Goal: Obtain resource: Download file/media

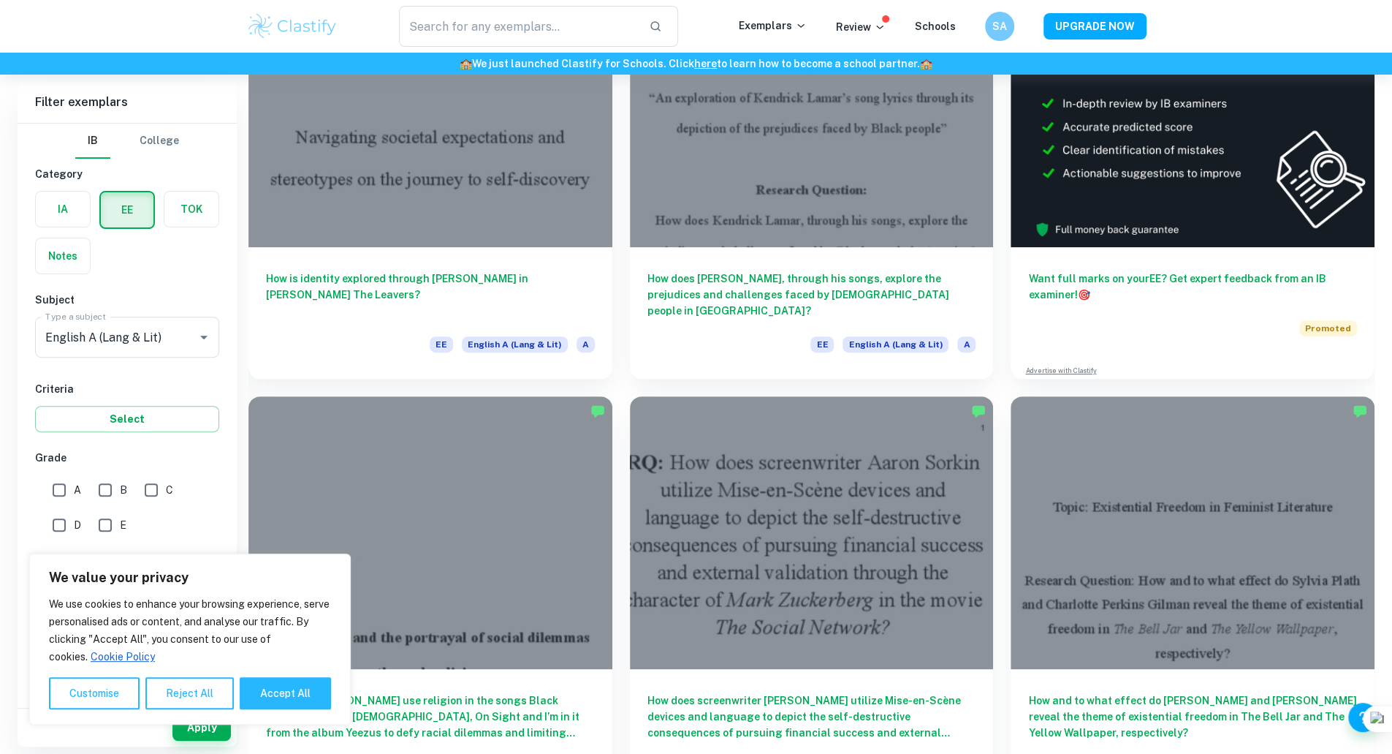
scroll to position [212, 0]
click at [288, 689] on button "Accept All" at bounding box center [285, 693] width 91 height 32
checkbox input "true"
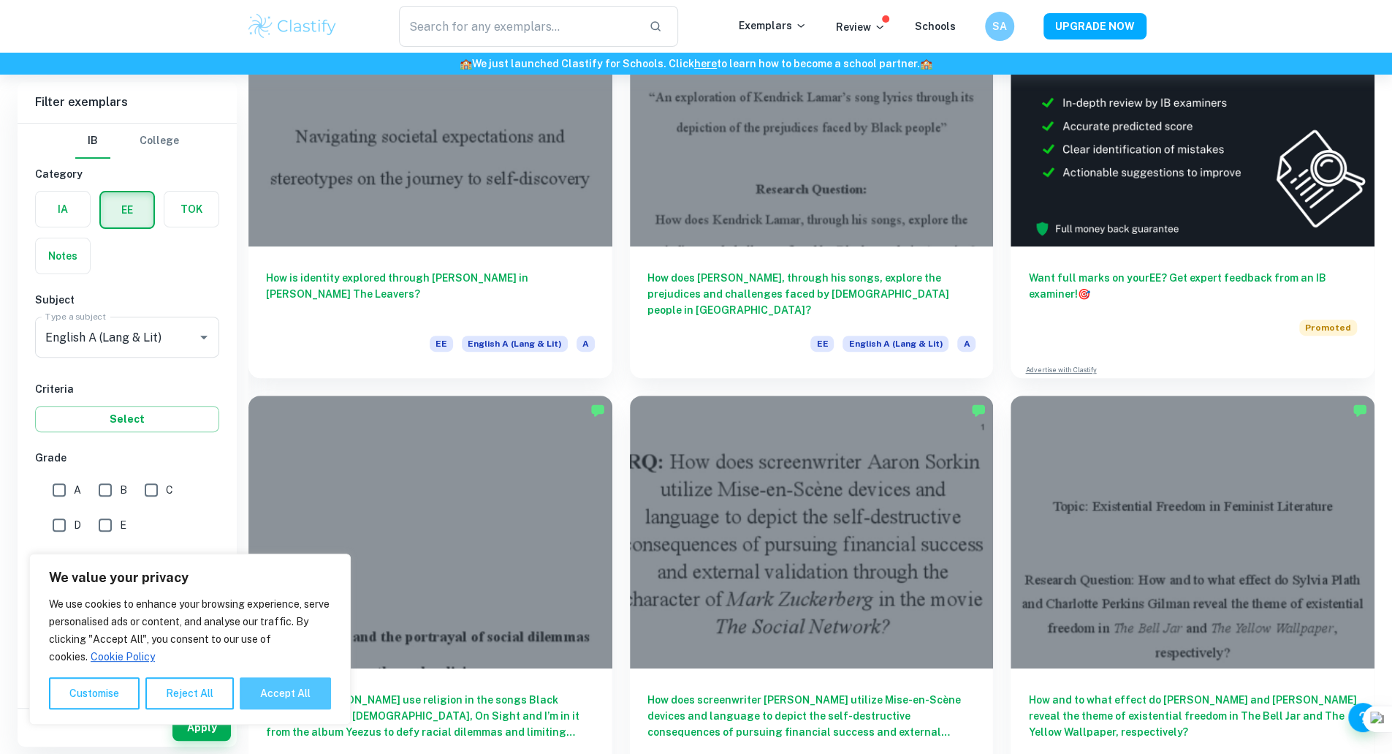
checkbox input "true"
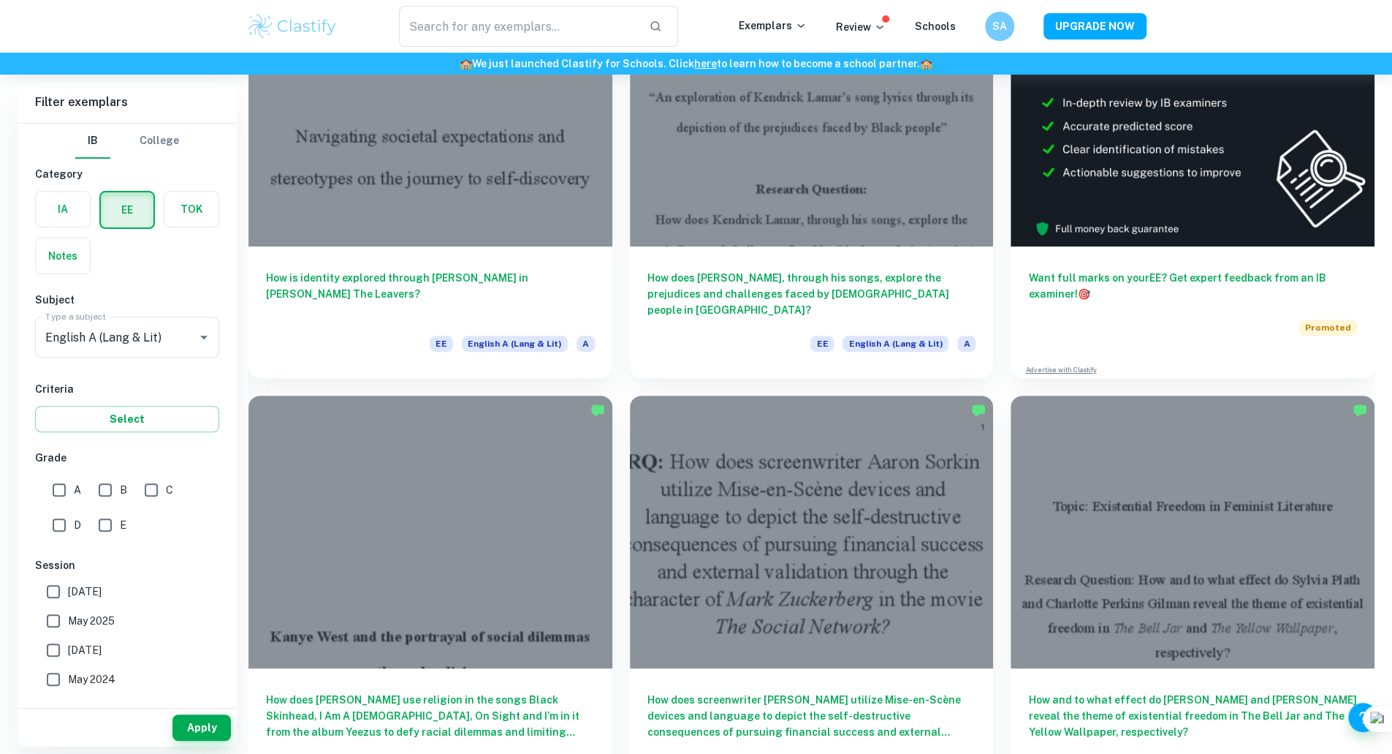
click at [58, 487] on input "A" at bounding box center [59, 489] width 29 height 29
checkbox input "true"
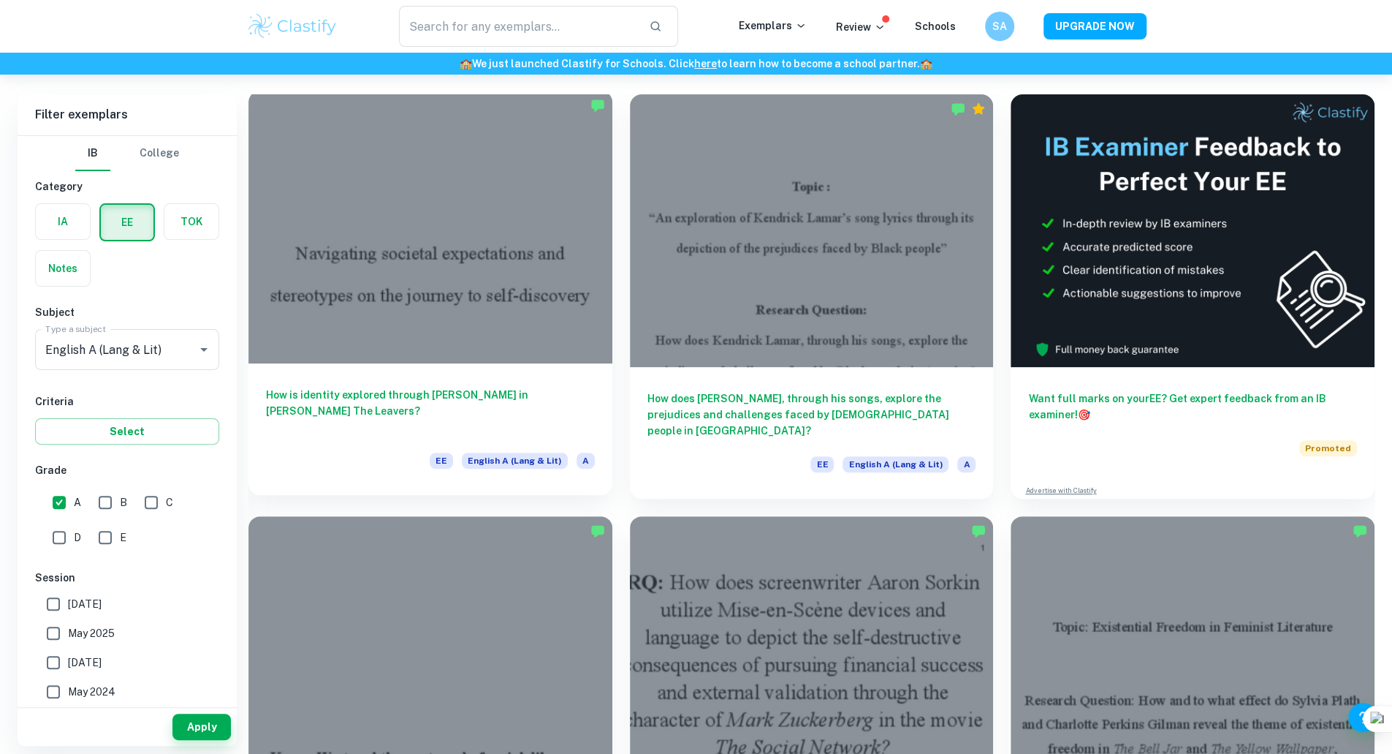
scroll to position [91, 0]
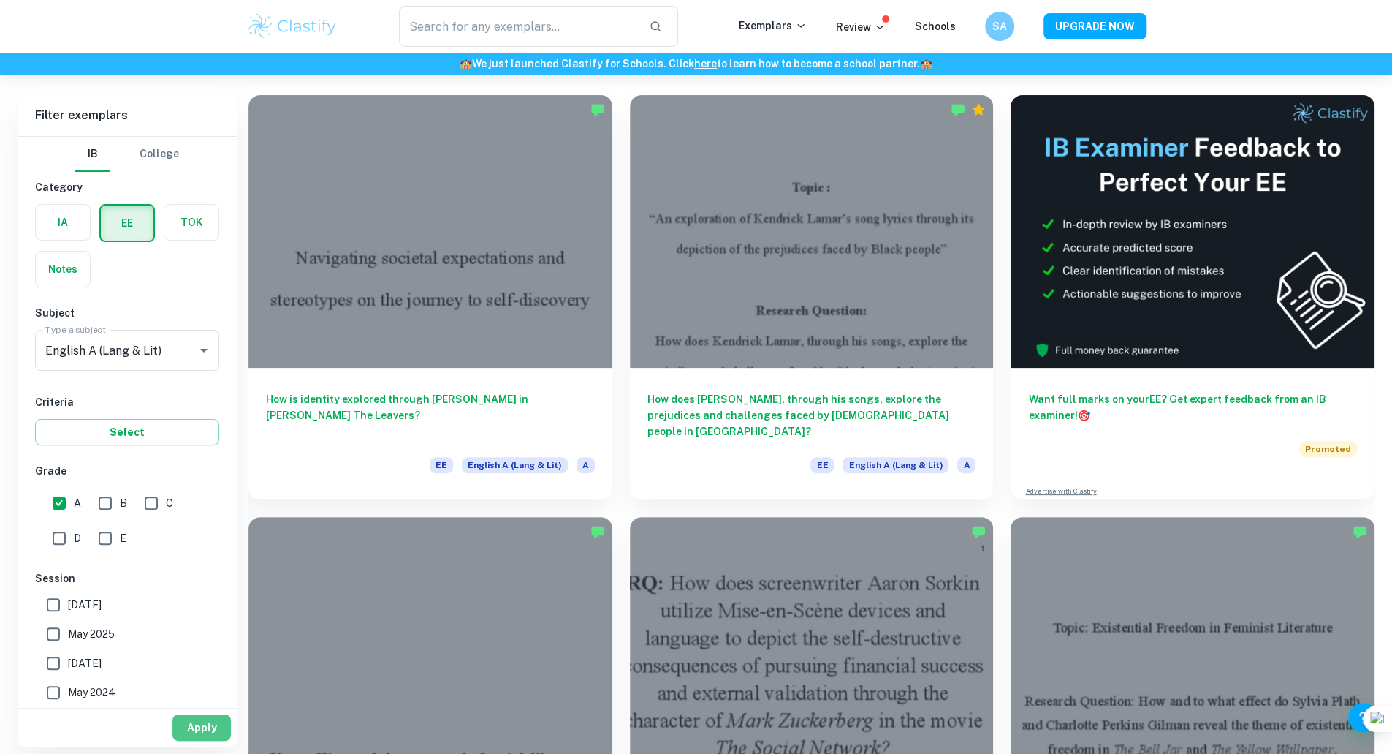
click at [208, 731] on button "Apply" at bounding box center [201, 727] width 58 height 26
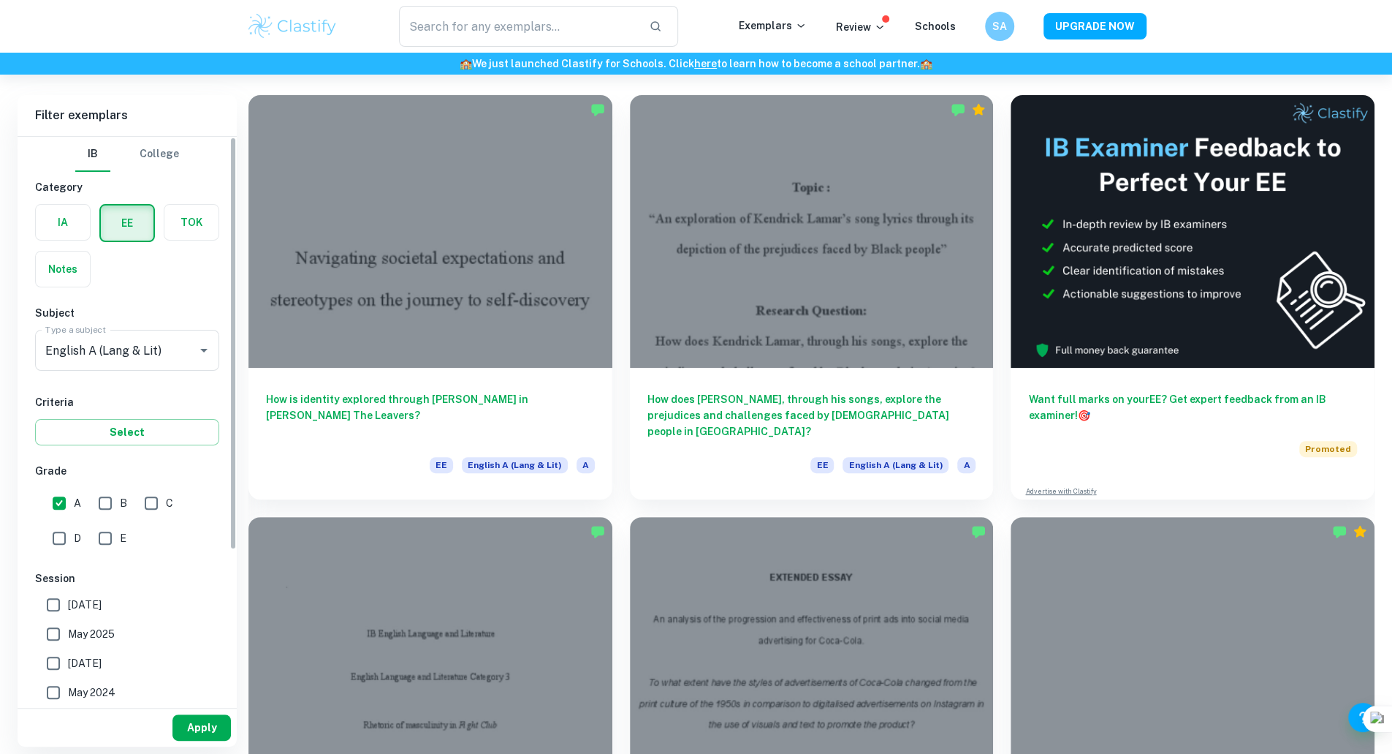
click at [212, 721] on button "Apply" at bounding box center [201, 727] width 58 height 26
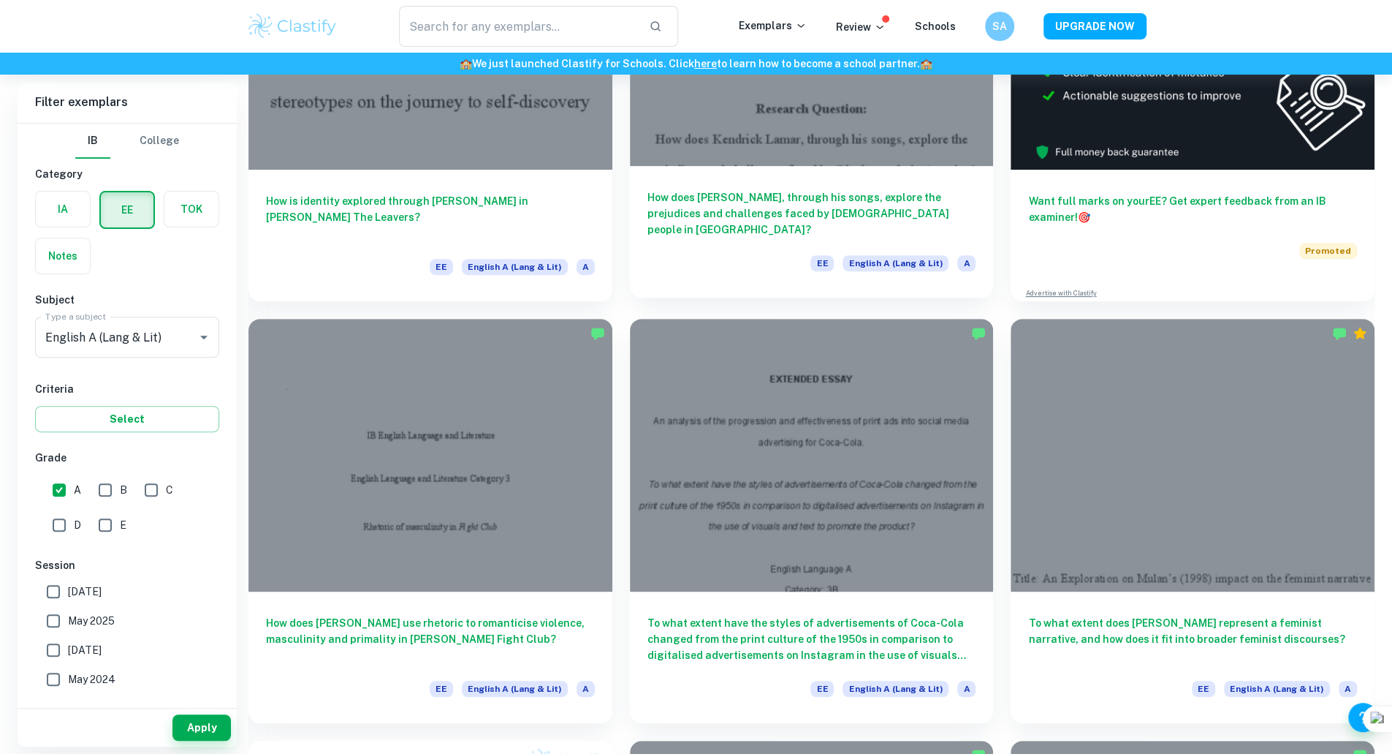
scroll to position [0, 0]
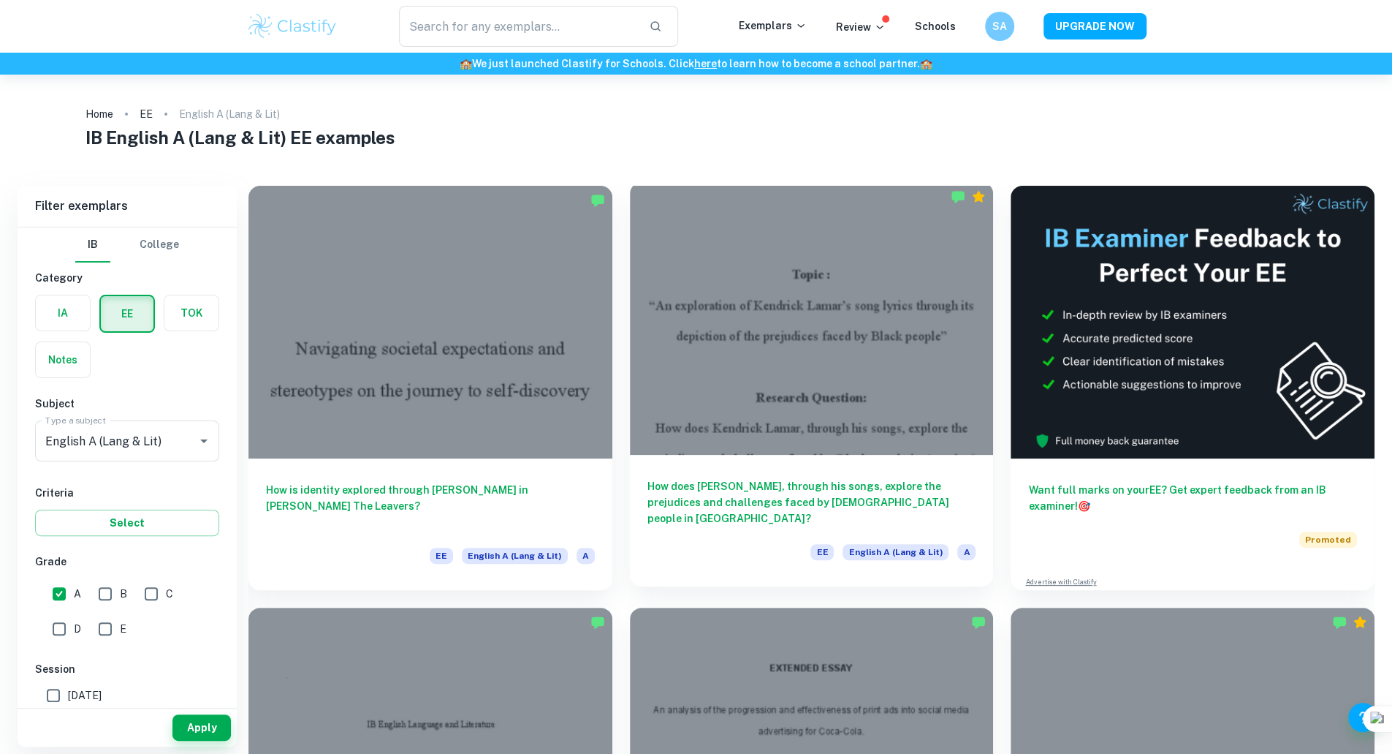
click at [658, 256] on div at bounding box center [812, 318] width 364 height 273
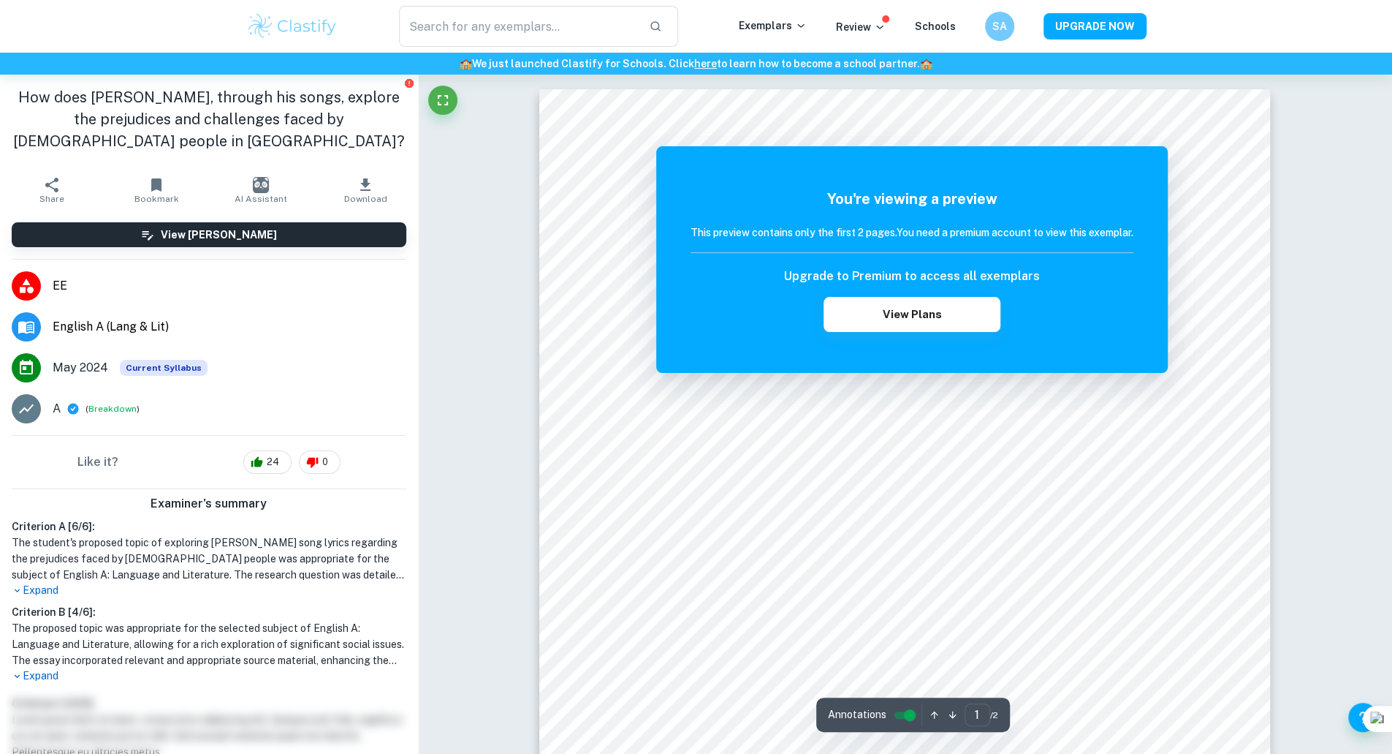
click at [351, 195] on span "Download" at bounding box center [365, 199] width 43 height 10
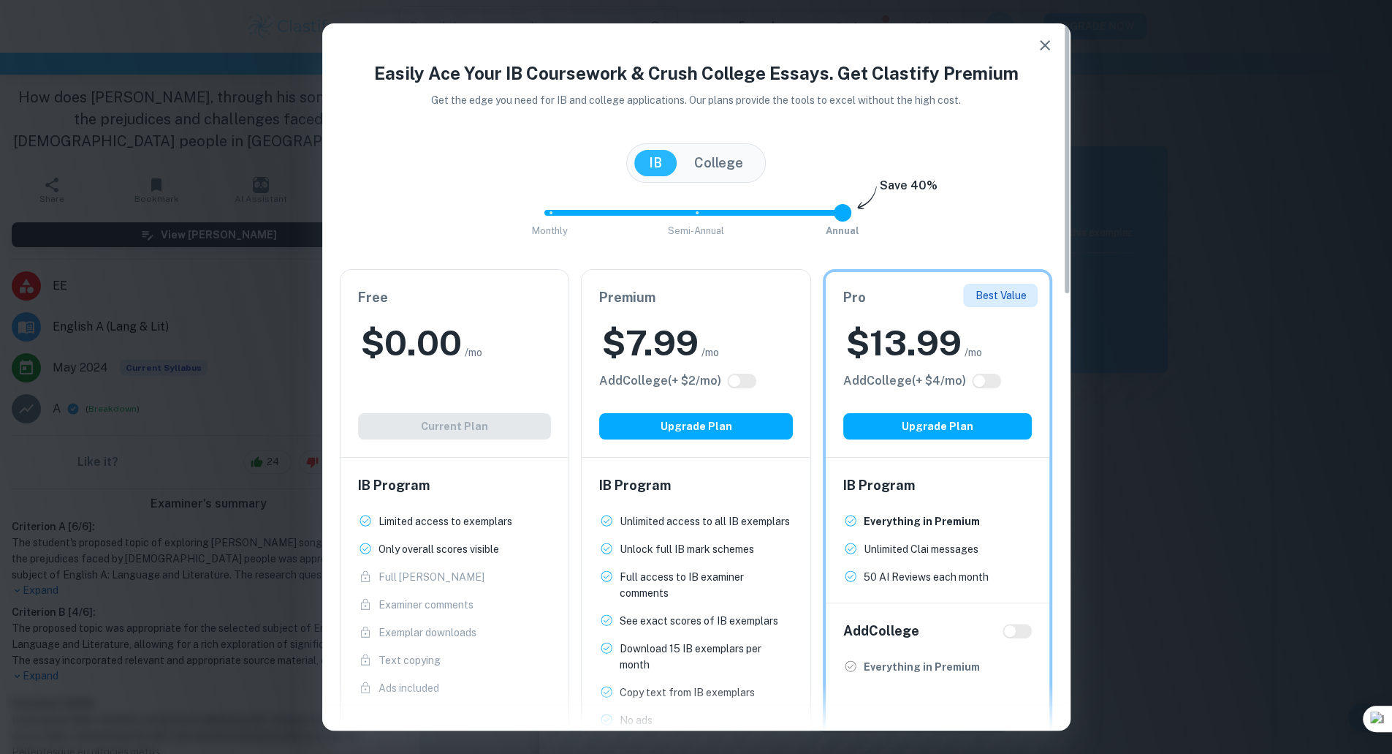
click at [468, 395] on div "Free $ 0.00 /mo Add College (+ $ 2 /mo) Current Plan" at bounding box center [455, 363] width 229 height 187
click at [474, 409] on div "Free $ 0.00 /mo Add College (+ $ 2 /mo) Current Plan" at bounding box center [455, 363] width 229 height 187
click at [477, 414] on div "Free $ 0.00 /mo Add College (+ $ 2 /mo) Current Plan" at bounding box center [455, 363] width 229 height 187
click at [1038, 44] on icon "button" at bounding box center [1045, 46] width 18 height 18
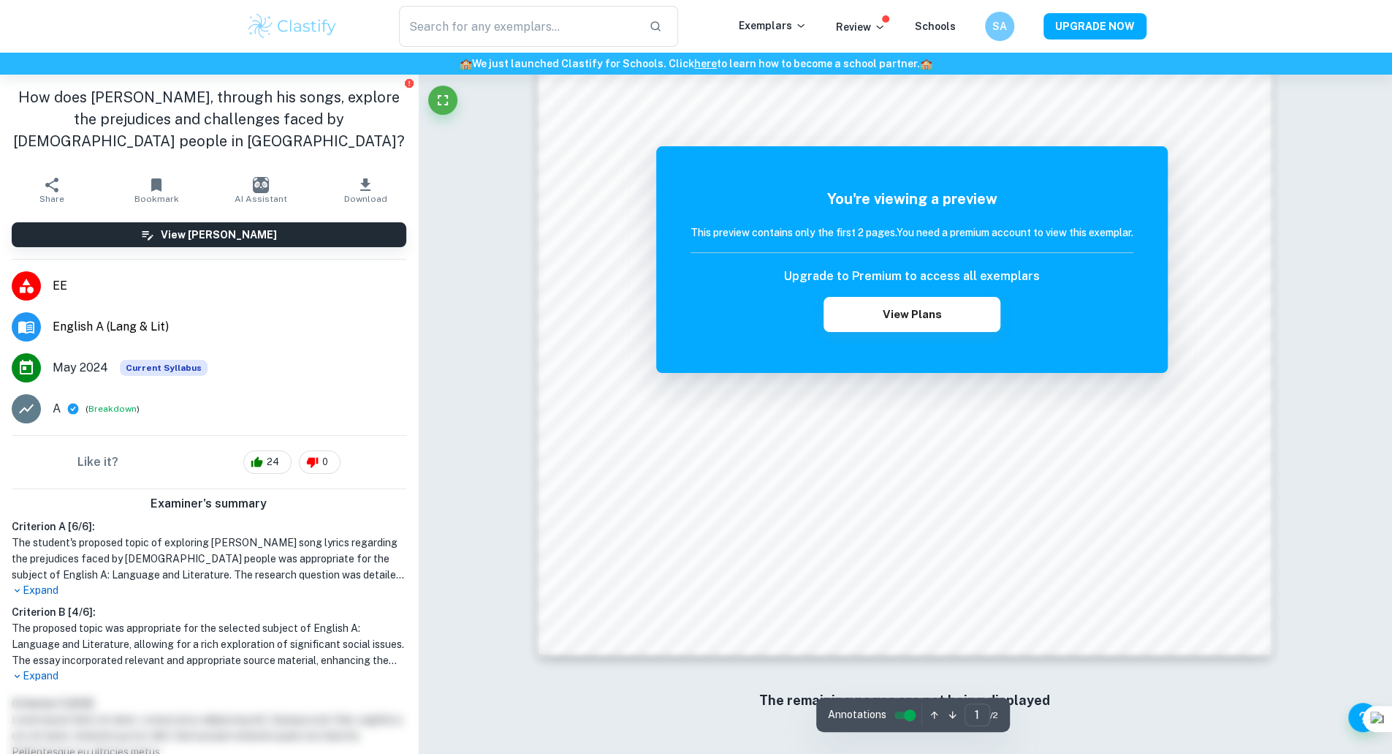
scroll to position [1333, 0]
click at [899, 717] on input "controlled" at bounding box center [910, 715] width 53 height 18
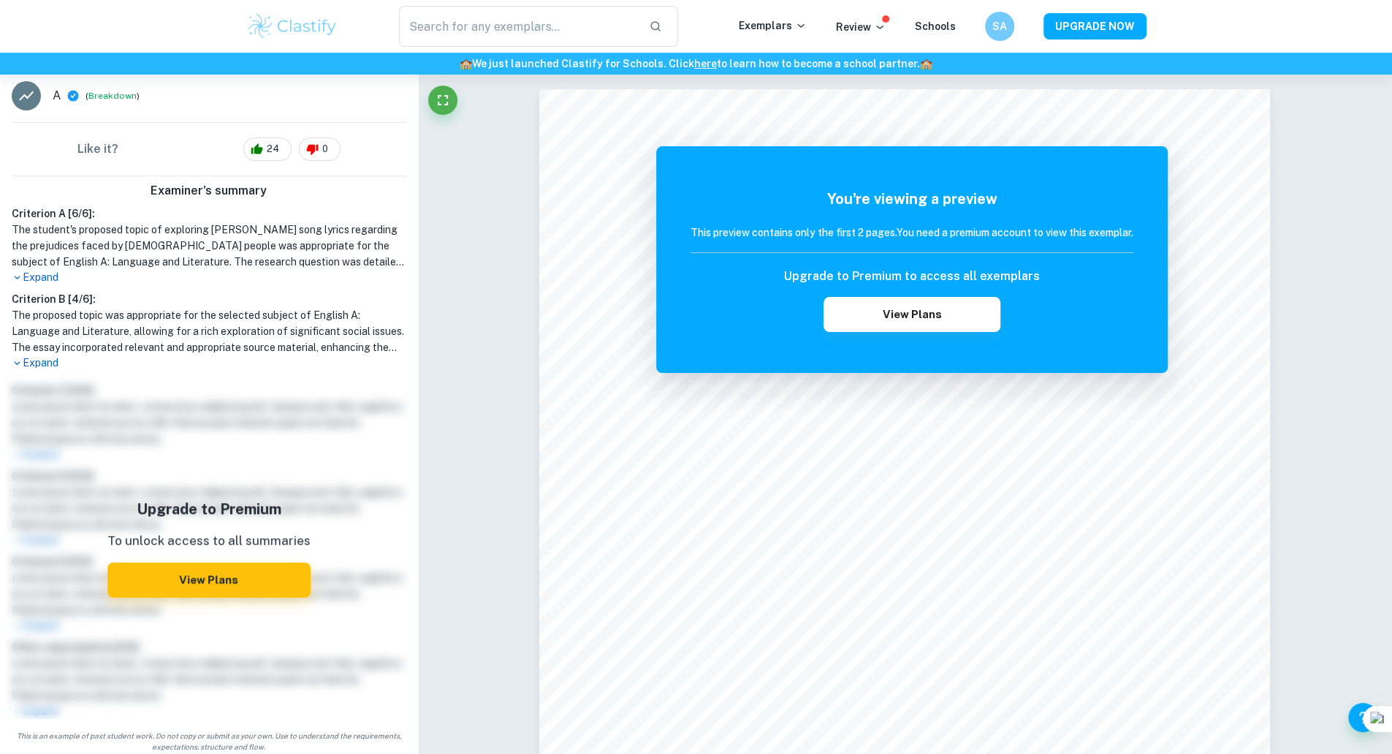
scroll to position [0, 0]
